Goal: Information Seeking & Learning: Check status

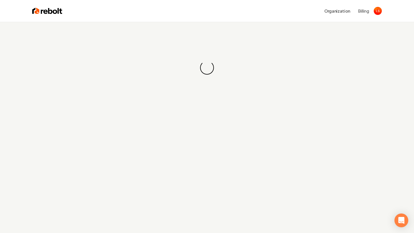
click at [395, 202] on div "Loading... Loading..." at bounding box center [207, 138] width 414 height 233
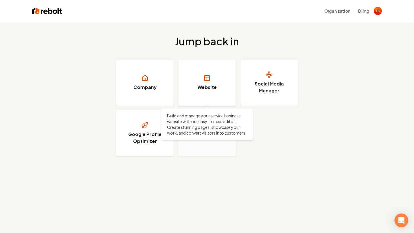
click at [200, 80] on link "Website" at bounding box center [207, 83] width 58 height 46
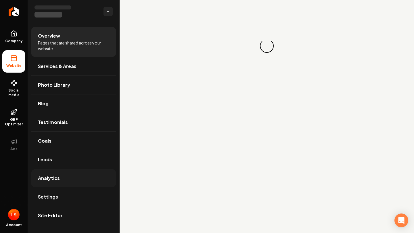
click at [55, 176] on span "Analytics" at bounding box center [49, 178] width 22 height 7
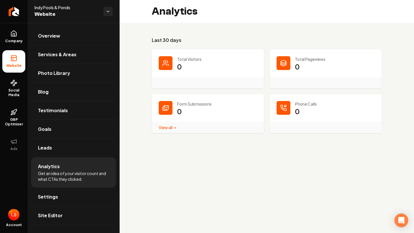
click at [172, 127] on link "View all → Form Submissions stats" at bounding box center [168, 127] width 18 height 5
